Goal: Connect with others: Connect with others

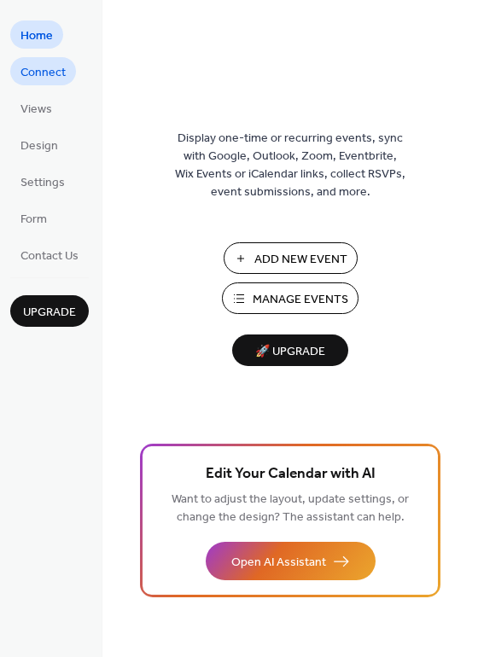
click at [58, 69] on span "Connect" at bounding box center [42, 73] width 45 height 18
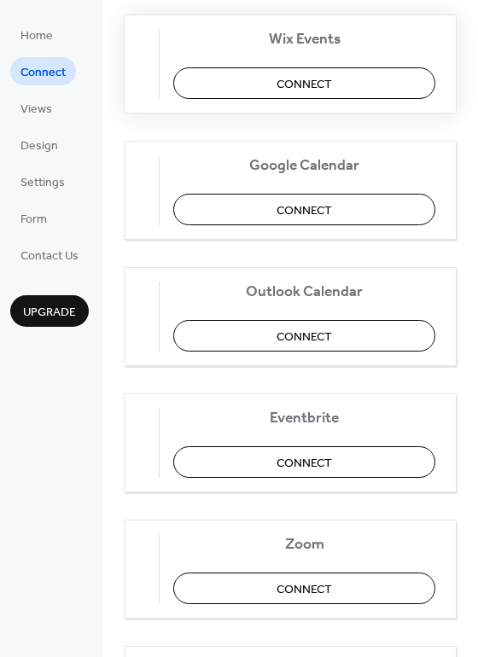
scroll to position [359, 0]
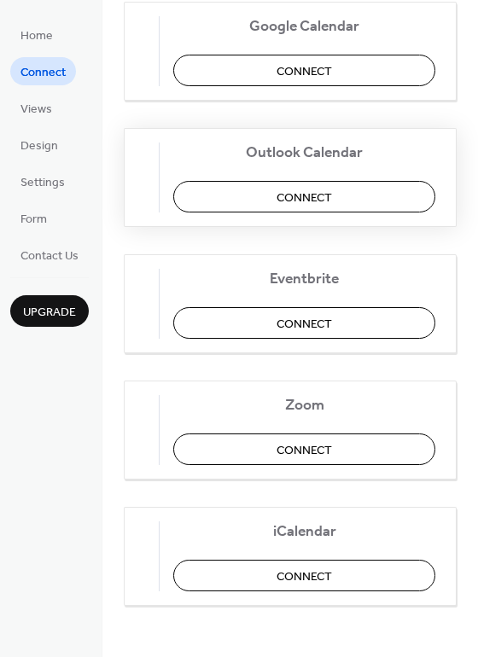
click at [321, 196] on span "Connect" at bounding box center [305, 198] width 56 height 18
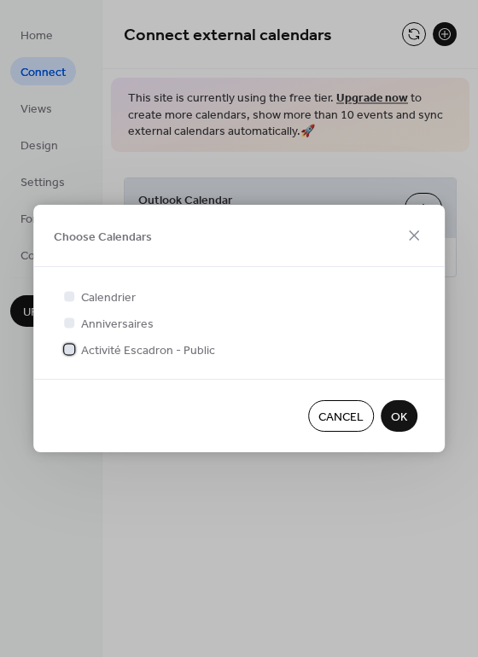
click at [170, 353] on span "Activité Escadron - Public" at bounding box center [148, 351] width 134 height 18
click at [401, 409] on span "OK" at bounding box center [399, 418] width 16 height 18
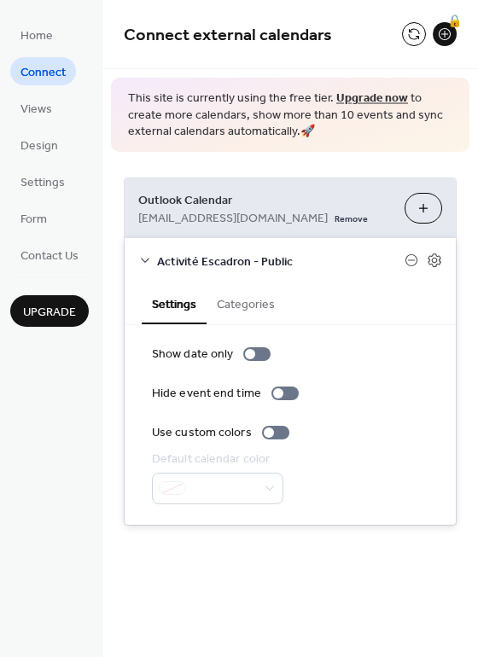
click at [257, 312] on button "Categories" at bounding box center [246, 302] width 79 height 39
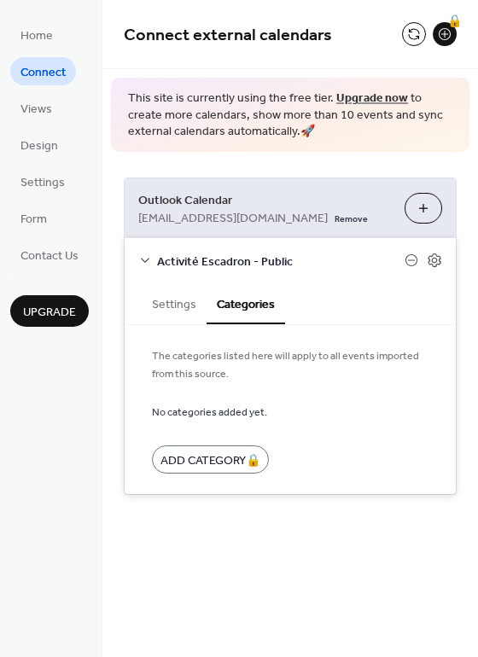
click at [178, 309] on button "Settings" at bounding box center [174, 302] width 65 height 39
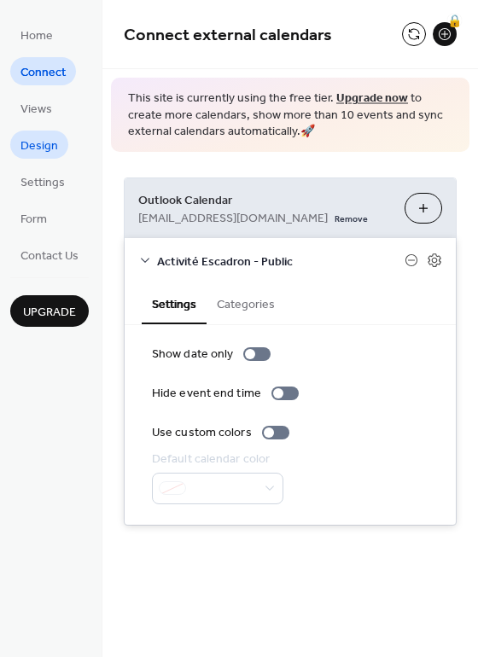
click at [57, 145] on link "Design" at bounding box center [39, 145] width 58 height 28
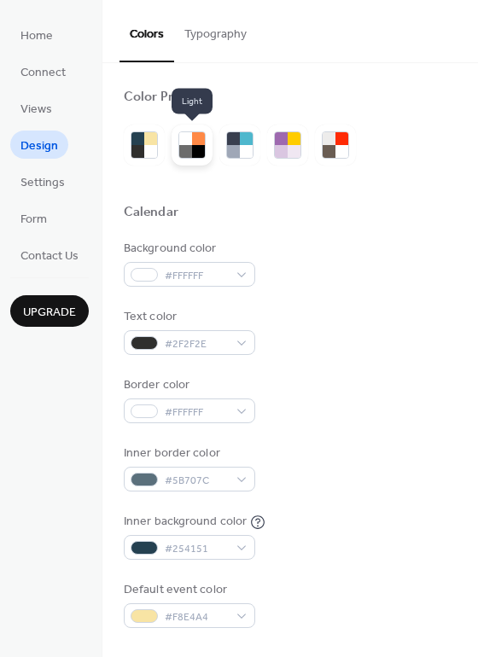
click at [190, 151] on div at bounding box center [185, 151] width 13 height 13
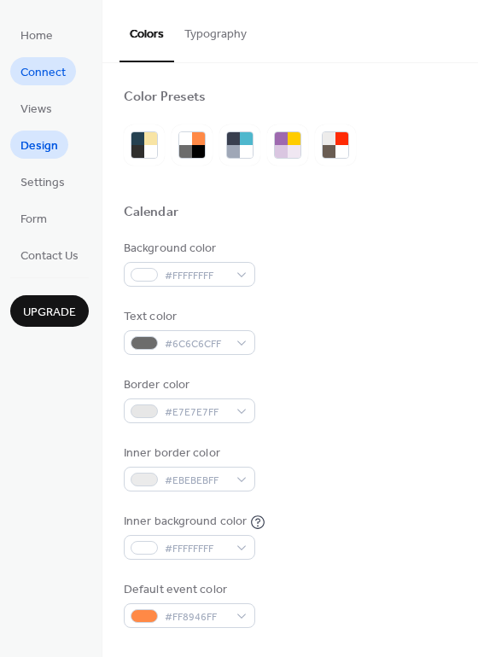
click at [45, 85] on link "Connect" at bounding box center [43, 71] width 66 height 28
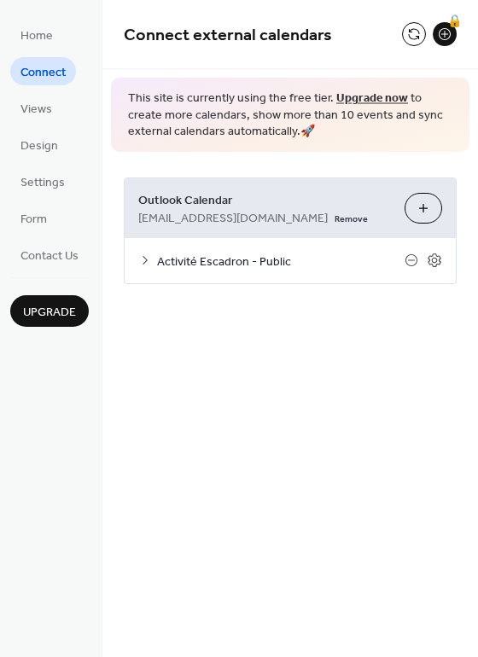
click at [412, 204] on button "Choose Calendars" at bounding box center [424, 208] width 38 height 31
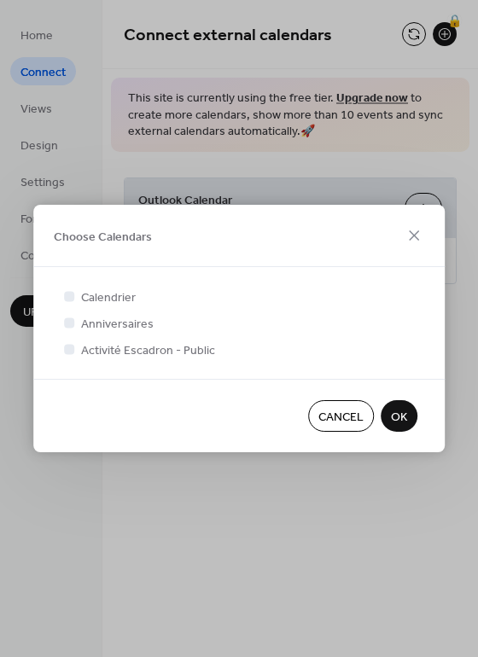
click at [131, 296] on span "Calendrier" at bounding box center [108, 298] width 55 height 18
click at [71, 295] on div at bounding box center [69, 296] width 10 height 10
click at [74, 322] on div at bounding box center [69, 323] width 10 height 10
click at [74, 343] on div at bounding box center [69, 349] width 17 height 17
click at [67, 299] on div at bounding box center [69, 296] width 10 height 10
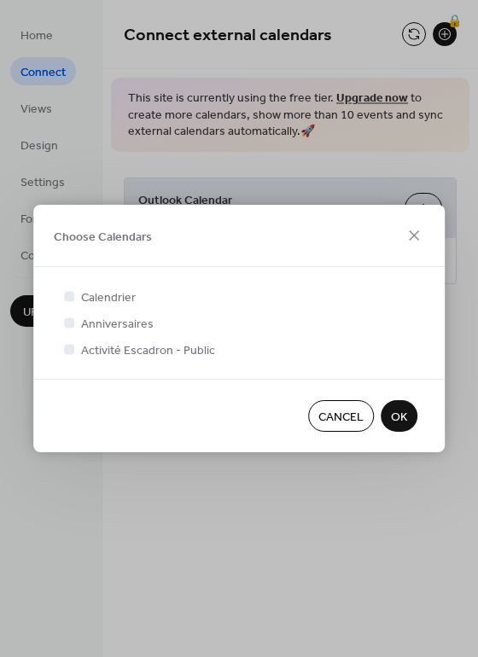
click at [389, 422] on button "OK" at bounding box center [399, 416] width 37 height 32
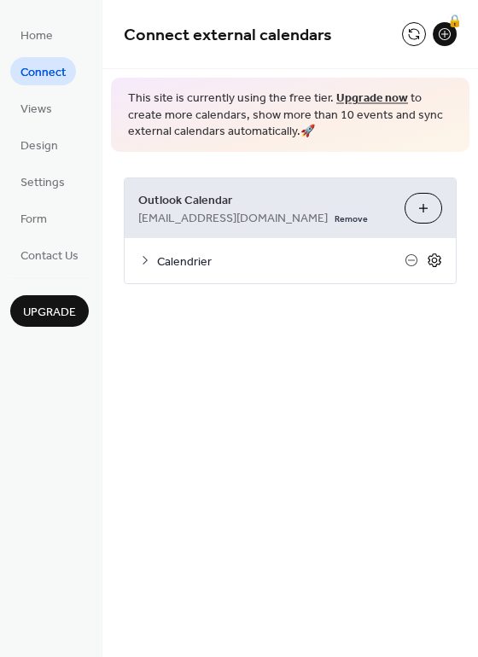
click at [430, 261] on icon at bounding box center [434, 261] width 13 height 14
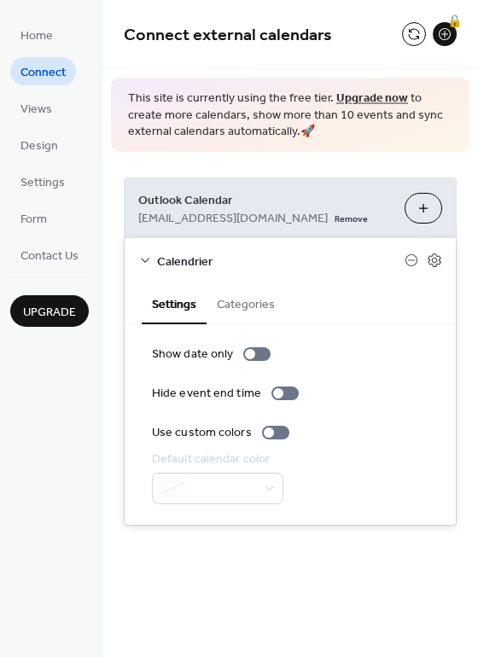
drag, startPoint x: 225, startPoint y: 306, endPoint x: 243, endPoint y: 318, distance: 22.3
click at [225, 306] on button "Categories" at bounding box center [246, 302] width 79 height 39
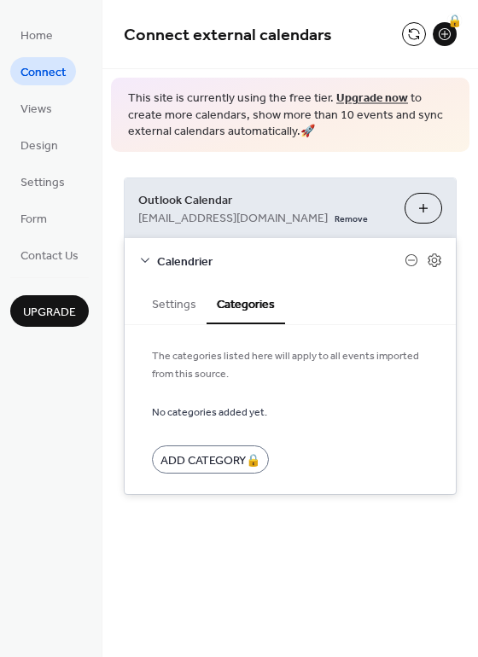
click at [425, 212] on button "Choose Calendars" at bounding box center [424, 208] width 38 height 31
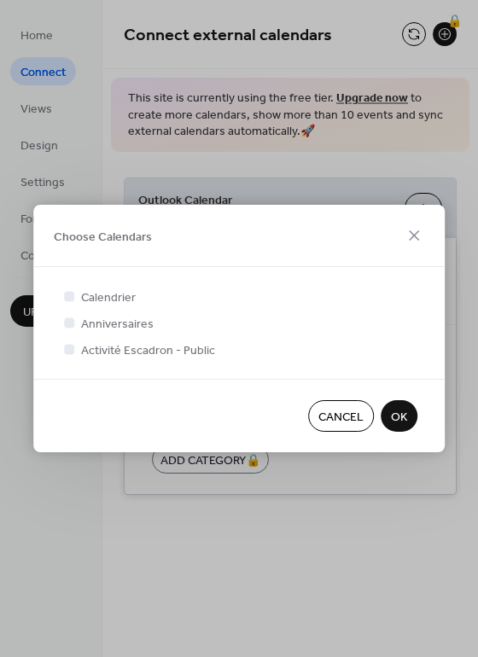
click at [70, 349] on div at bounding box center [69, 349] width 10 height 10
click at [67, 301] on div at bounding box center [69, 296] width 17 height 17
click at [71, 346] on div at bounding box center [69, 349] width 10 height 10
click at [388, 413] on button "OK" at bounding box center [399, 416] width 37 height 32
